Goal: Contribute content: Contribute content

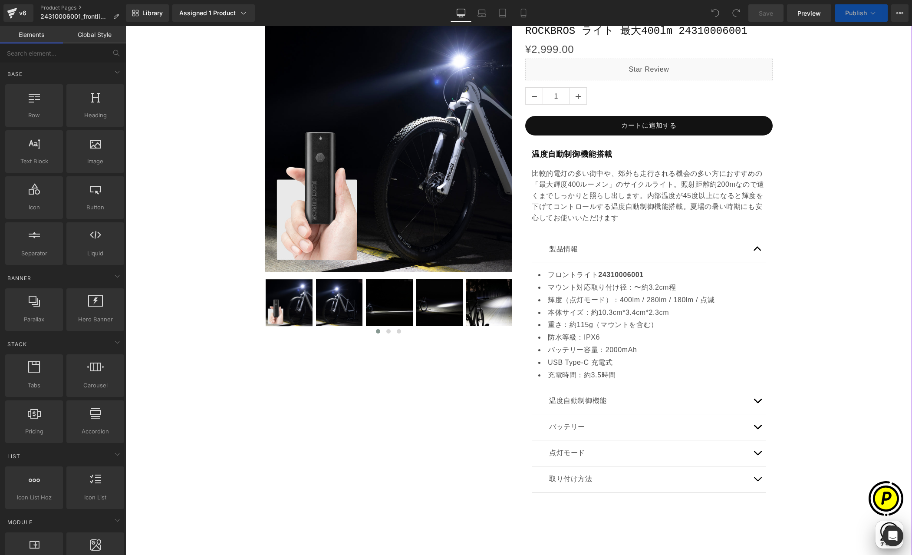
scroll to position [145, 0]
click at [664, 194] on div "比較的電灯の多い街中や、郊外も走行される機会の多い方におすすめの「最大輝度400ルーメン」のサイクルライト。照射距離約200mなので遠くまでしっかりと照らし出…" at bounding box center [649, 196] width 234 height 56
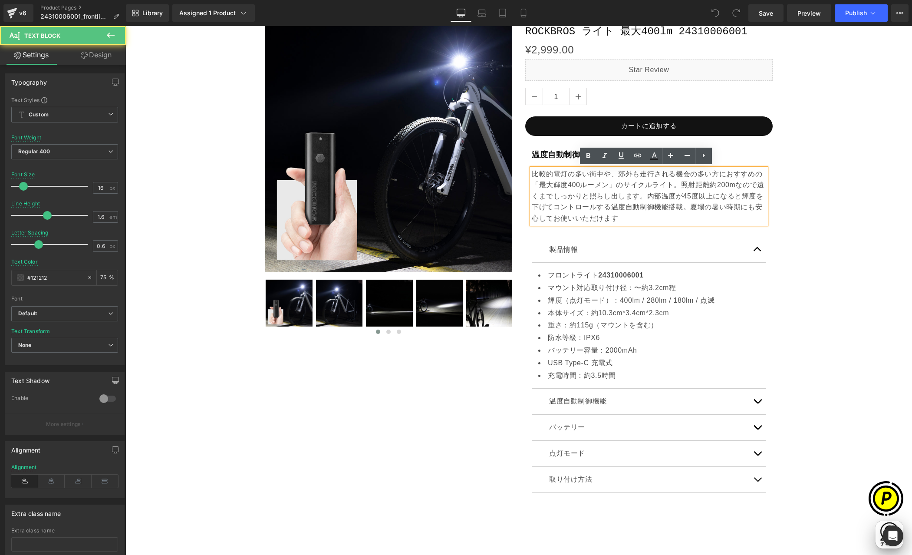
scroll to position [0, 169]
click at [713, 197] on p "比較的電灯の多い街中や、郊外も走行される機会の多い方におすすめの「最大輝度400ルーメン」のサイクルライト。照射距離約200mなので遠くまでしっかりと照らし出…" at bounding box center [649, 196] width 234 height 56
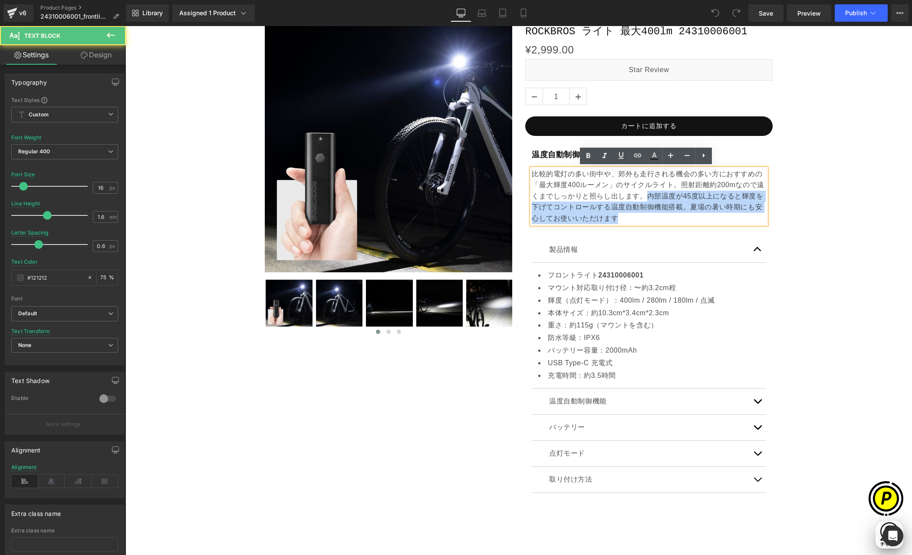
drag, startPoint x: 642, startPoint y: 194, endPoint x: 648, endPoint y: 214, distance: 20.0
click at [648, 214] on p "比較的電灯の多い街中や、郊外も走行される機会の多い方におすすめの「最大輝度400ルーメン」のサイクルライト。照射距離約200mなので遠くまでしっかりと照らし出…" at bounding box center [649, 196] width 234 height 56
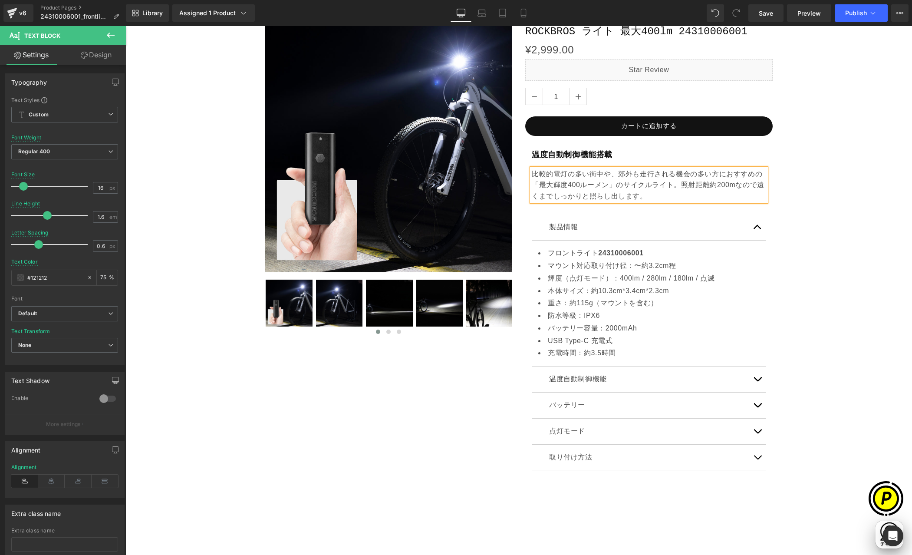
click at [818, 223] on div "Sale Off (P) Image ‹ ›" at bounding box center [519, 421] width 778 height 819
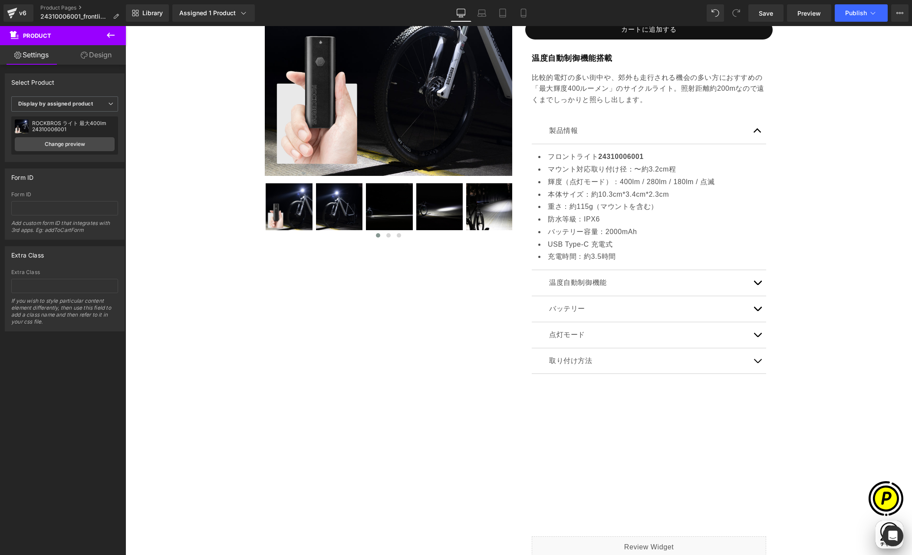
scroll to position [296, 0]
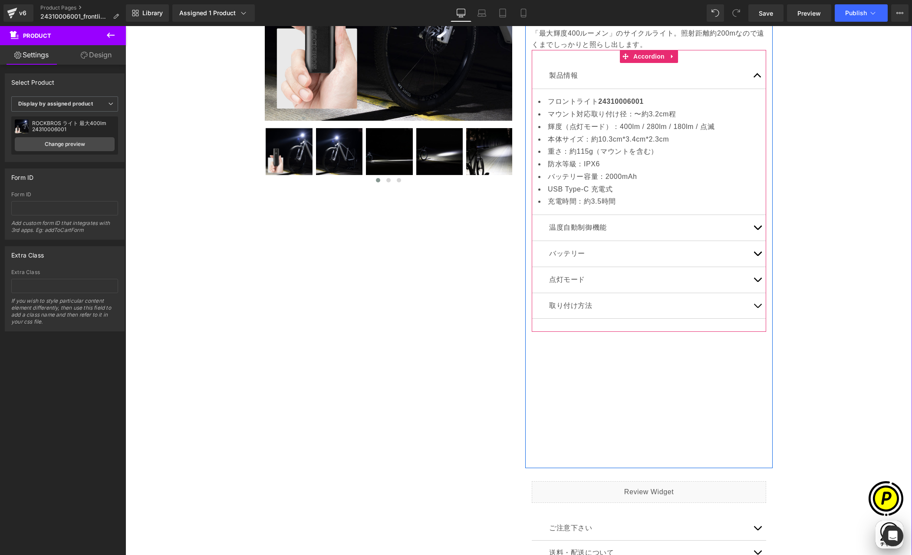
click at [757, 230] on span "button" at bounding box center [757, 230] width 0 height 0
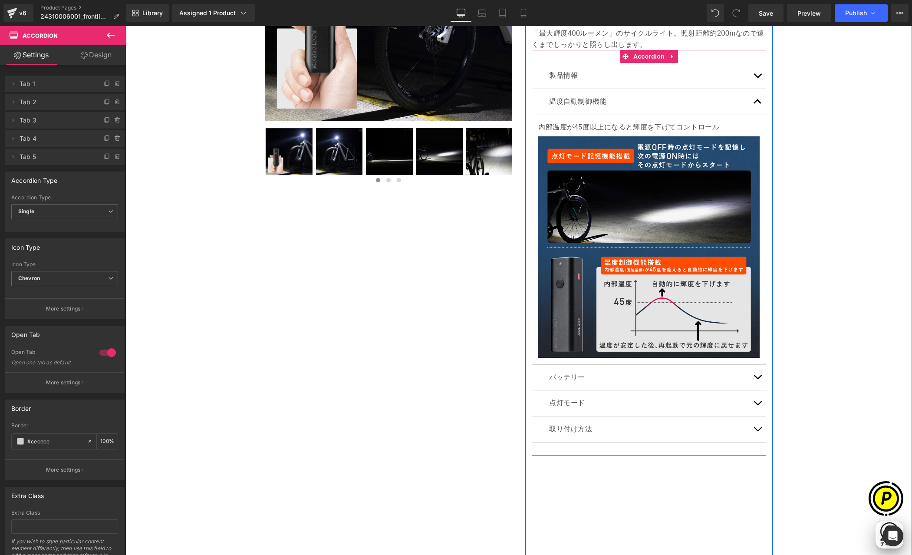
click at [754, 103] on button "button" at bounding box center [757, 102] width 17 height 26
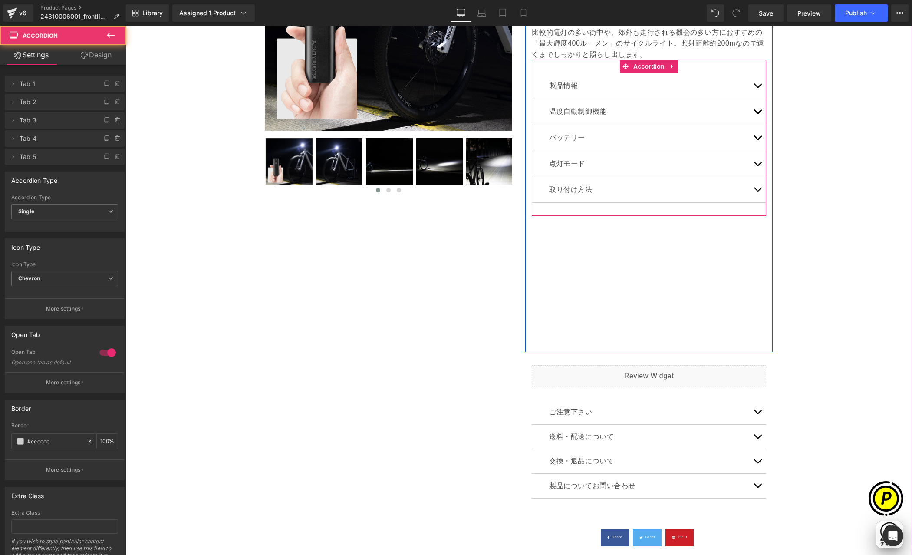
scroll to position [270, 0]
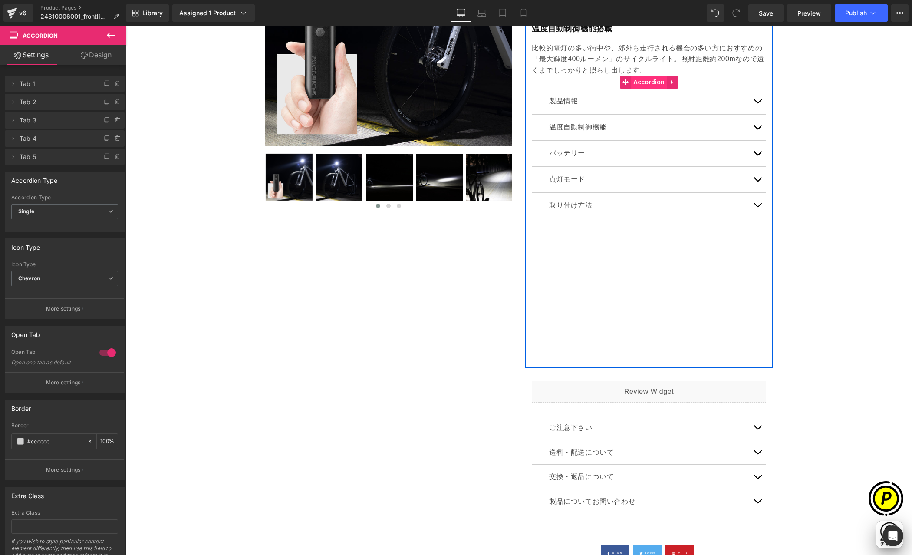
click at [639, 82] on span "Accordion" at bounding box center [649, 82] width 36 height 13
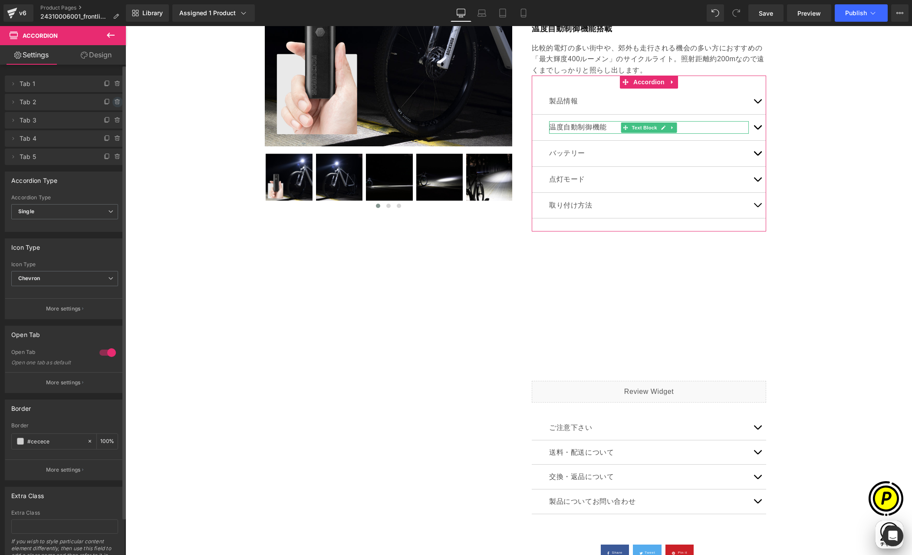
click at [118, 101] on icon at bounding box center [118, 102] width 0 height 2
click at [110, 101] on button "Delete" at bounding box center [108, 102] width 27 height 11
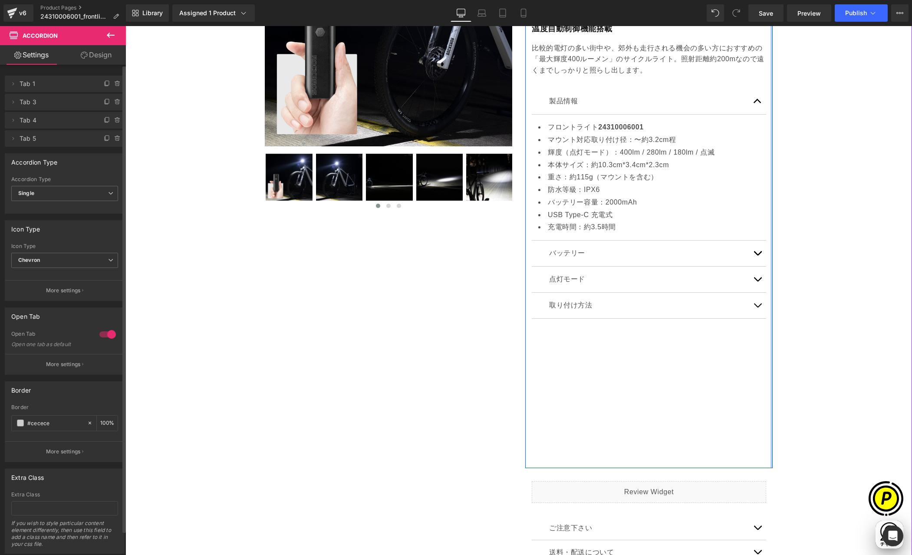
scroll to position [0, 169]
click at [757, 255] on span "button" at bounding box center [757, 255] width 0 height 0
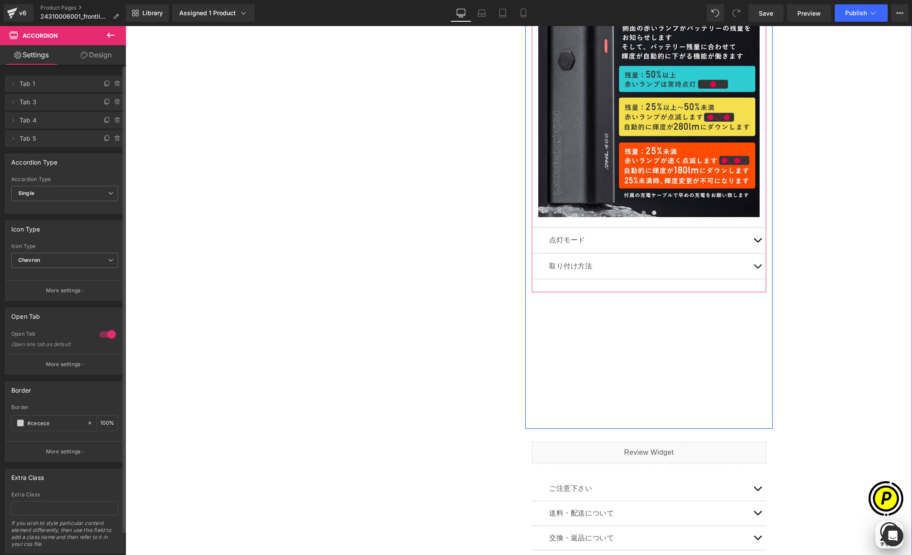
click at [751, 241] on button "button" at bounding box center [757, 240] width 17 height 26
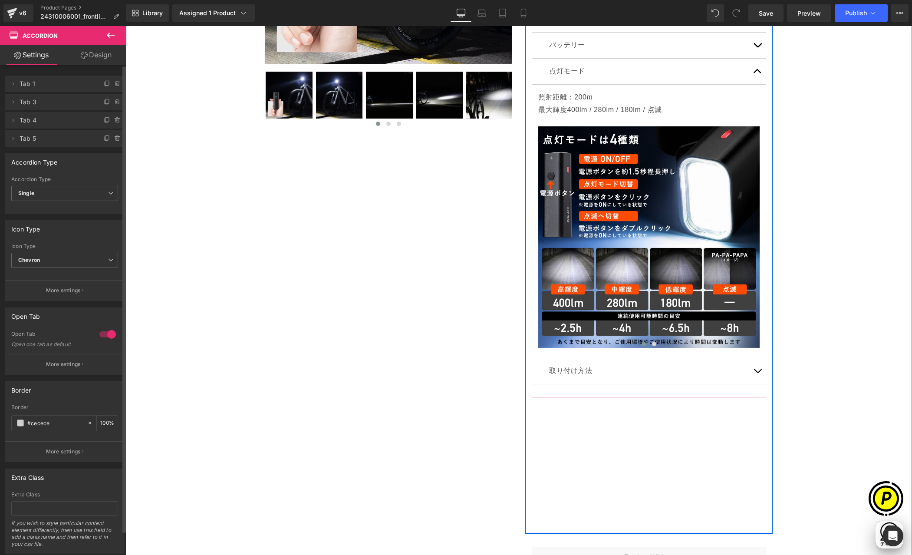
scroll to position [353, 0]
click at [743, 238] on button "›" at bounding box center [746, 236] width 26 height 26
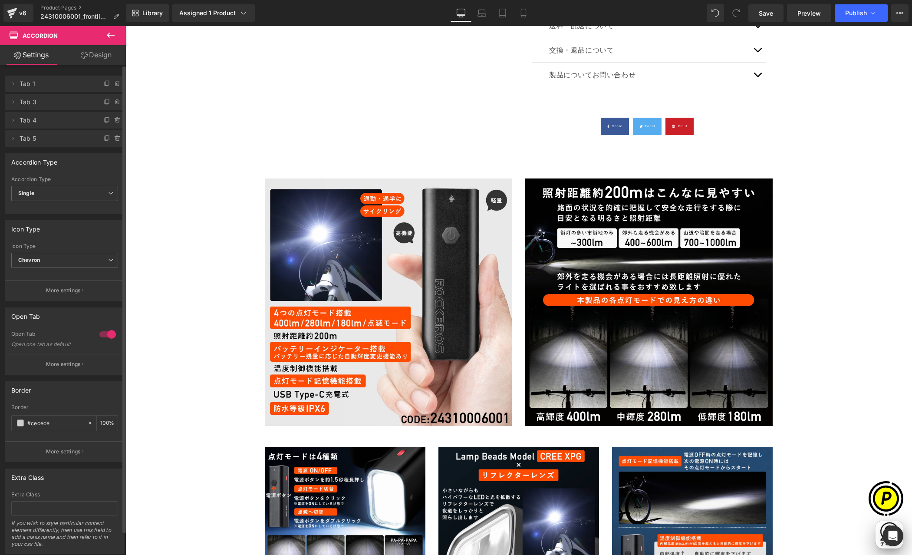
scroll to position [1041, 0]
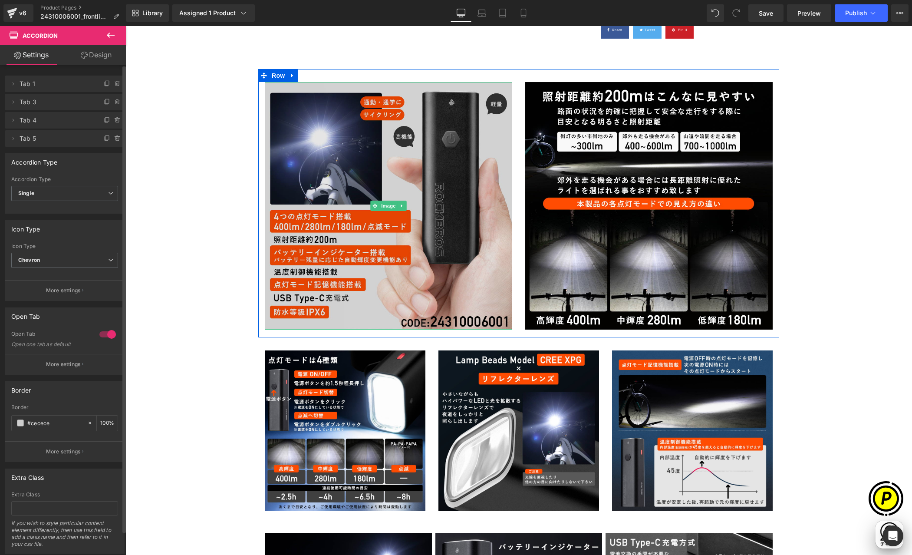
click at [373, 170] on img at bounding box center [388, 205] width 247 height 247
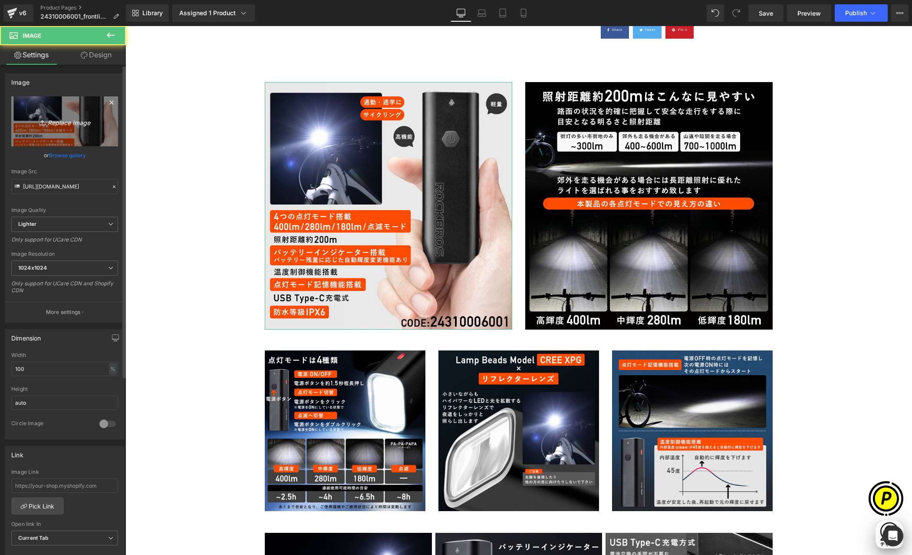
click at [49, 118] on icon "Replace Image" at bounding box center [64, 121] width 69 height 11
type input "C:\fakepath\24310006001-01n.jpg"
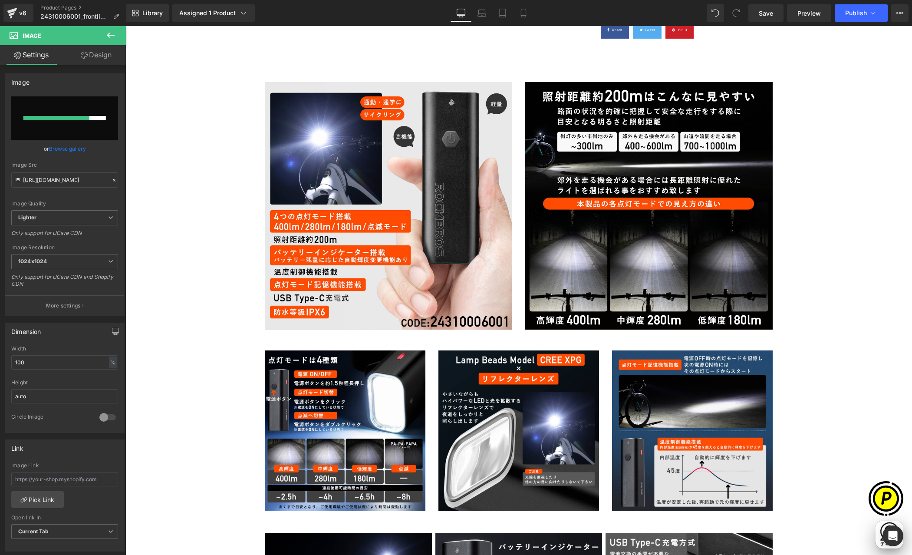
scroll to position [0, 338]
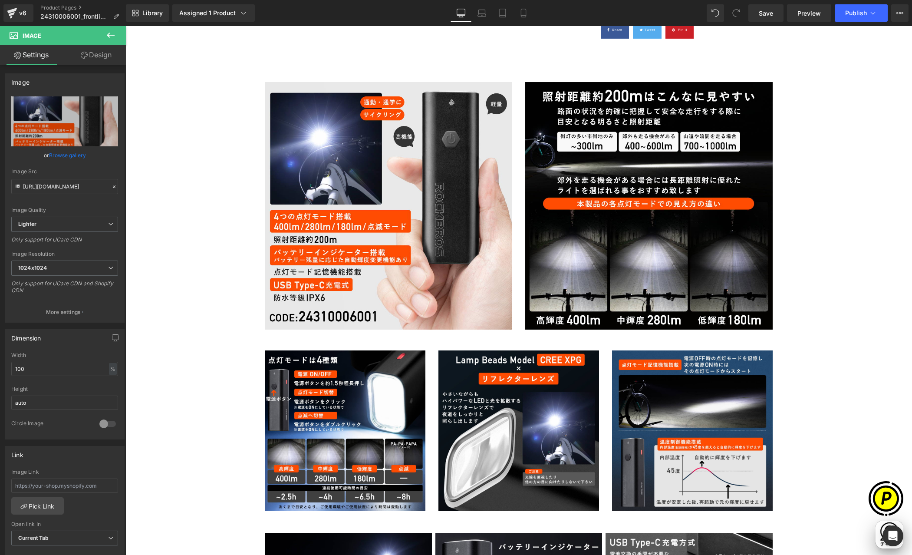
type input "[URL][DOMAIN_NAME]"
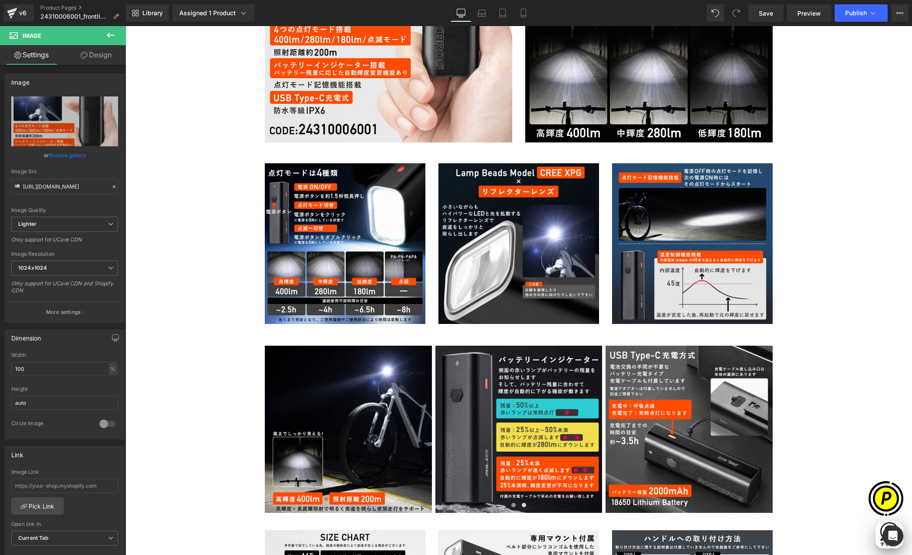
scroll to position [1168, 0]
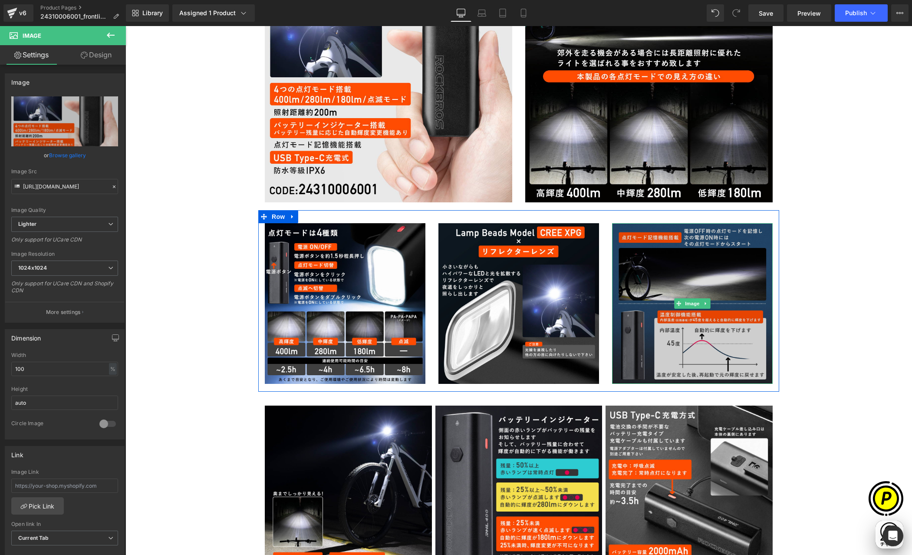
click at [669, 305] on img at bounding box center [692, 303] width 161 height 161
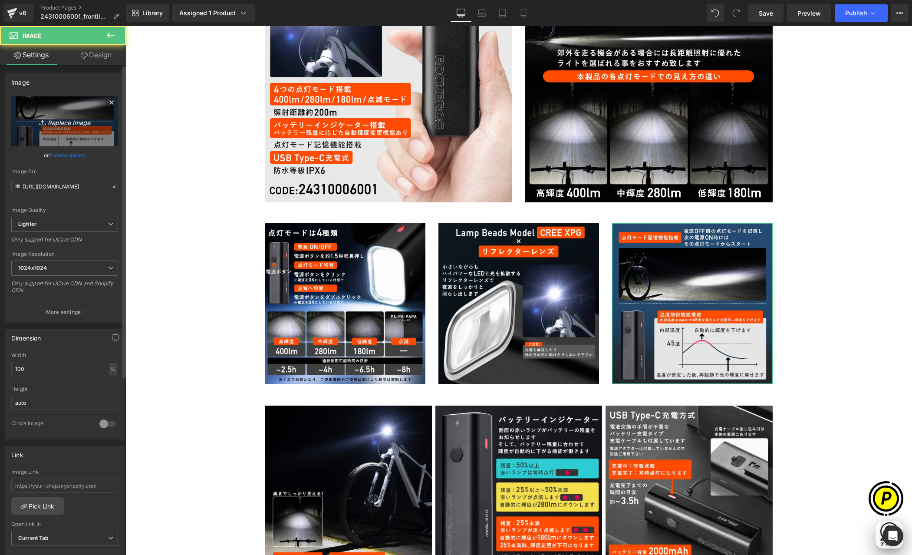
scroll to position [0, 0]
click at [82, 113] on link "Replace Image" at bounding box center [64, 121] width 107 height 50
type input "C:\fakepath\24310006001-06n.jpg"
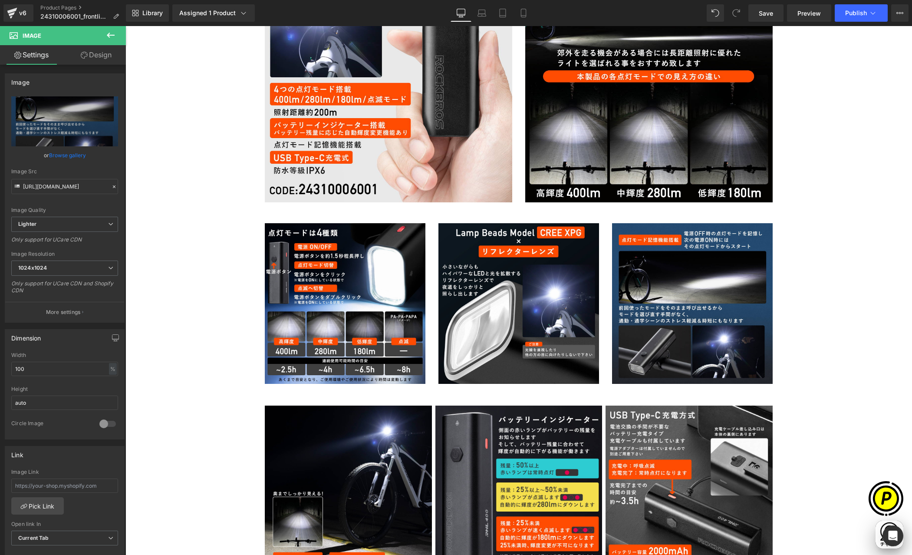
scroll to position [0, 169]
type input "[URL][DOMAIN_NAME]"
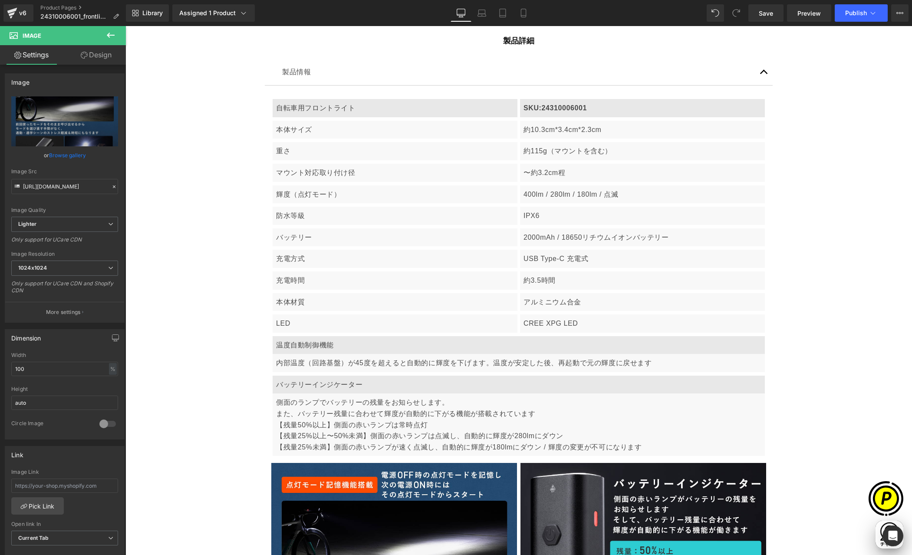
scroll to position [0, 0]
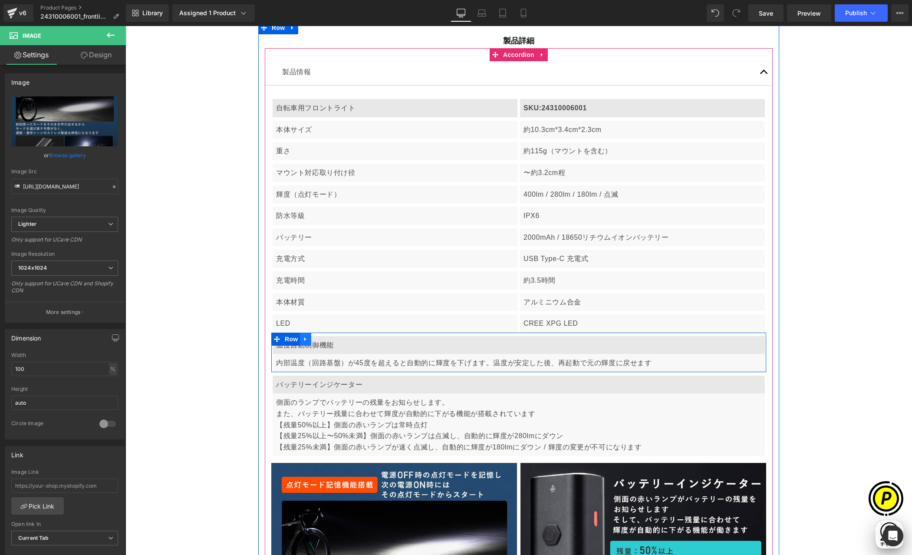
click at [304, 338] on icon at bounding box center [305, 338] width 6 height 7
click at [325, 338] on icon at bounding box center [328, 338] width 6 height 7
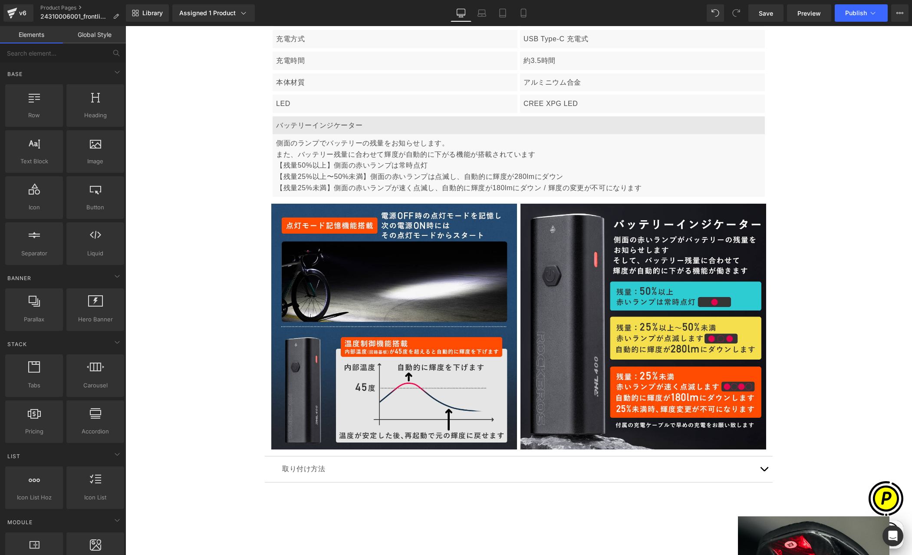
scroll to position [2124, 0]
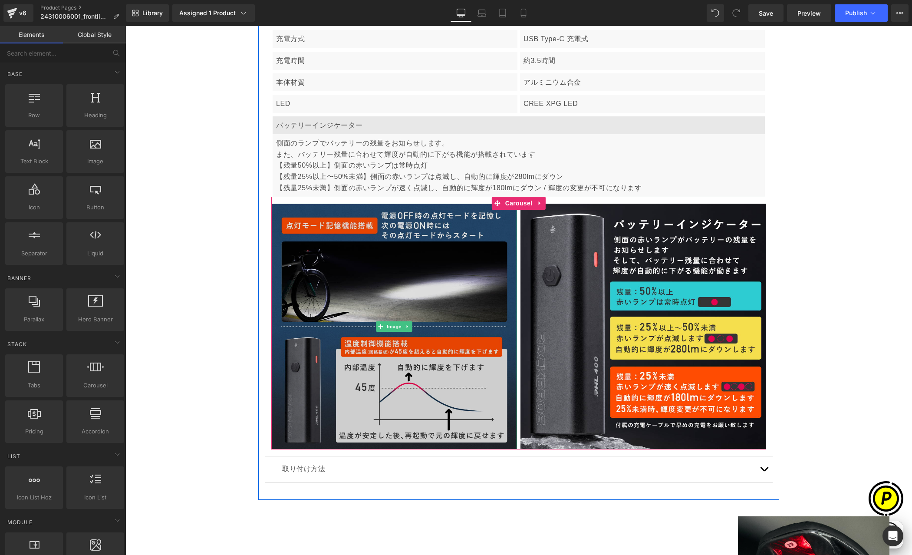
click at [365, 263] on img at bounding box center [394, 327] width 246 height 246
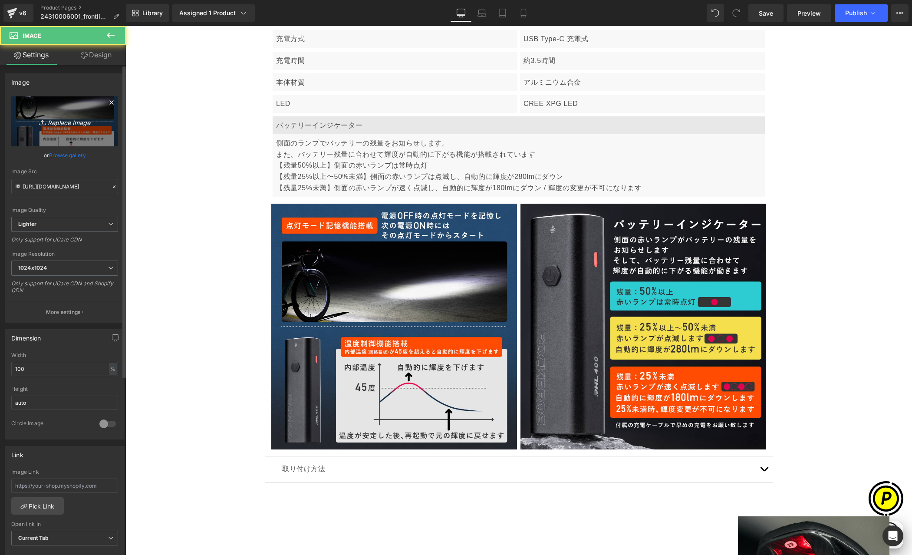
scroll to position [0, 338]
click at [60, 112] on link "Replace Image" at bounding box center [64, 121] width 107 height 50
type input "C:\fakepath\24310006001-06n.jpg"
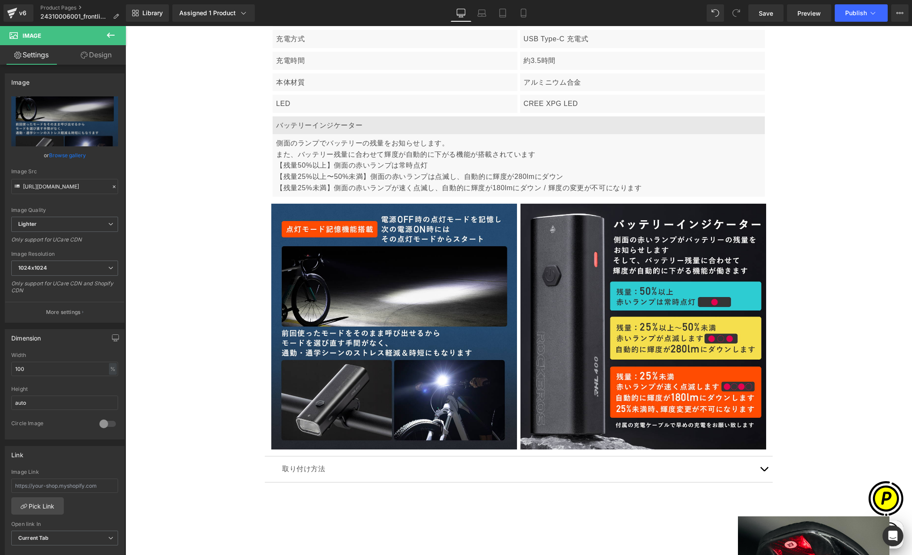
scroll to position [0, 0]
type input "[URL][DOMAIN_NAME]"
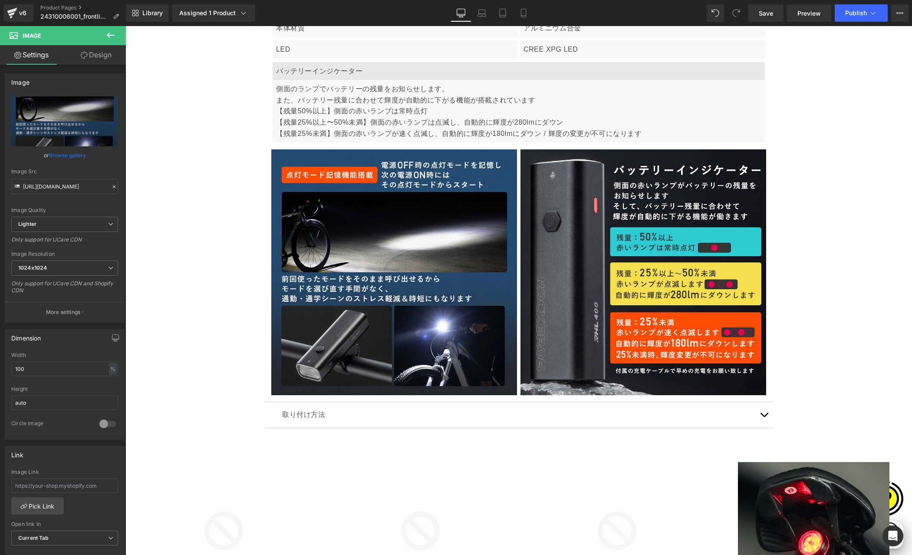
click at [762, 410] on button "button" at bounding box center [763, 415] width 17 height 26
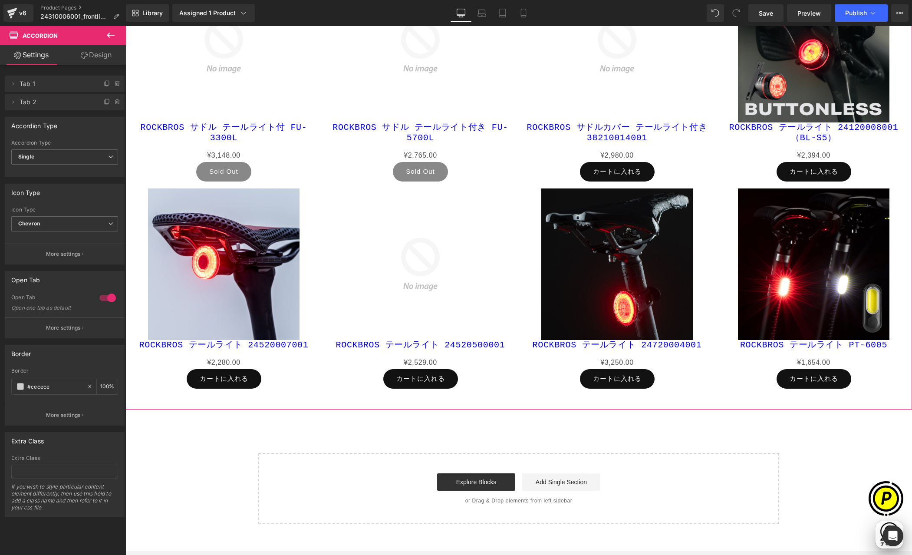
scroll to position [2553, 0]
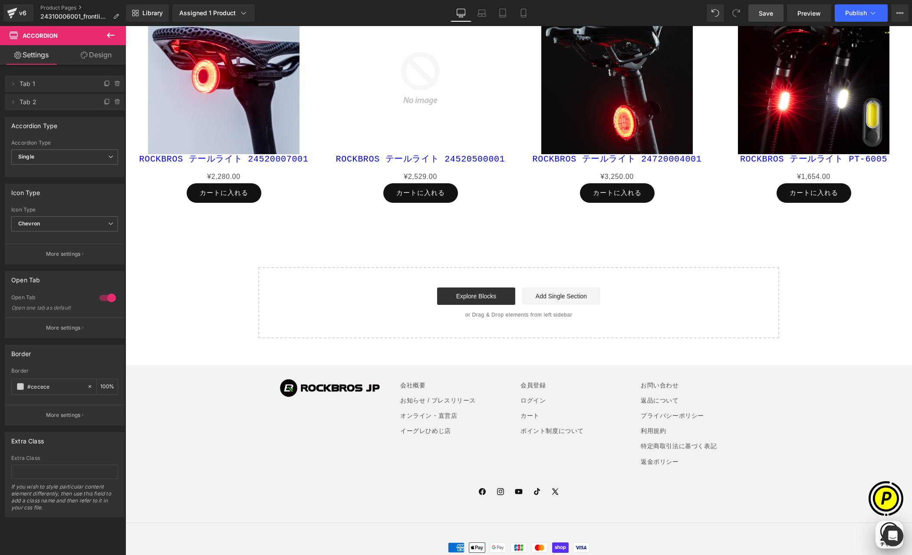
click at [761, 12] on span "Save" at bounding box center [766, 13] width 14 height 9
click at [866, 19] on button "Publish" at bounding box center [860, 12] width 53 height 17
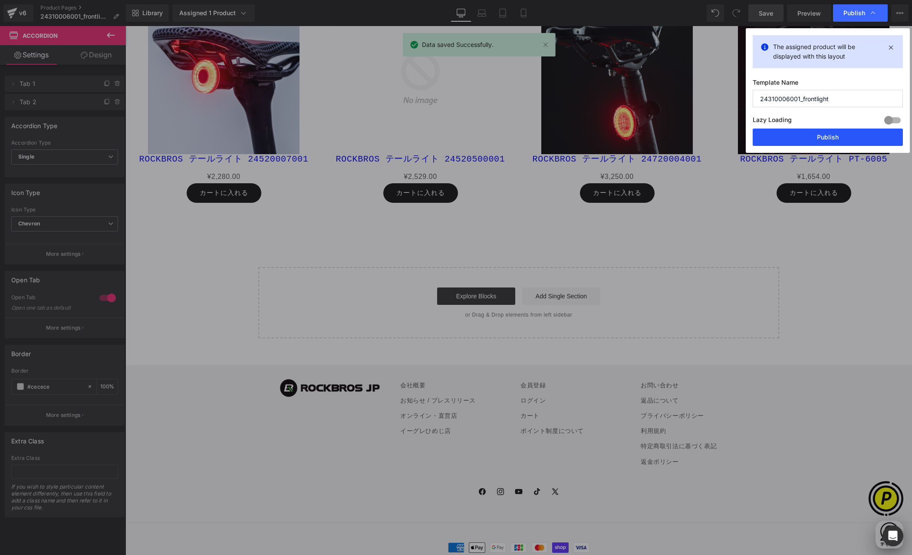
click at [805, 137] on button "Publish" at bounding box center [827, 136] width 150 height 17
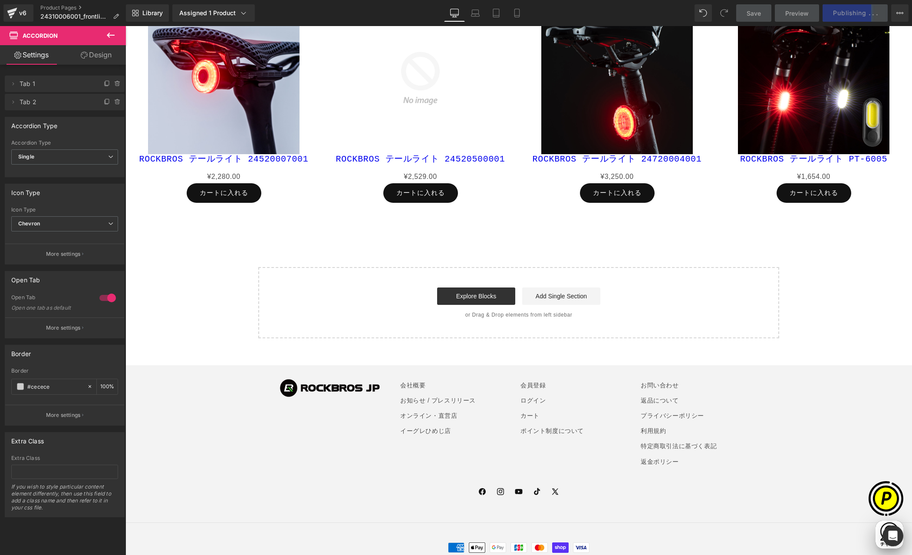
scroll to position [0, 0]
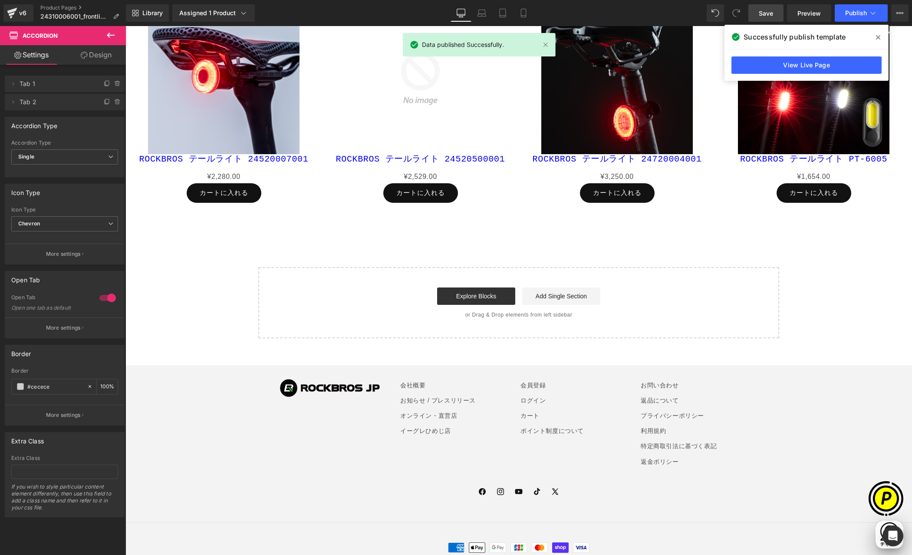
click at [879, 37] on icon at bounding box center [878, 37] width 4 height 7
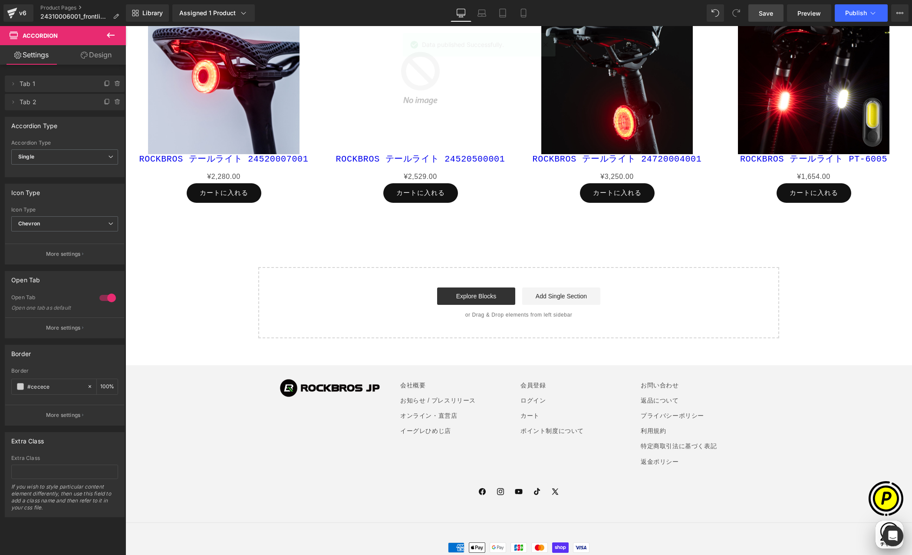
scroll to position [0, 169]
